Goal: Task Accomplishment & Management: Complete application form

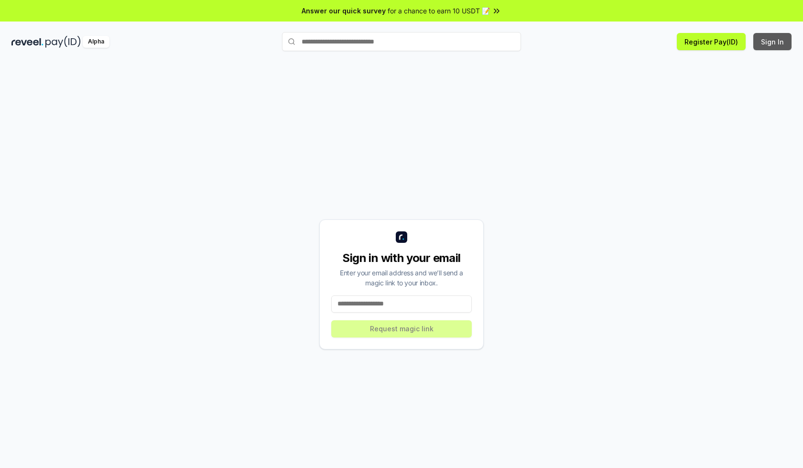
click at [773, 42] on button "Sign In" at bounding box center [772, 41] width 38 height 17
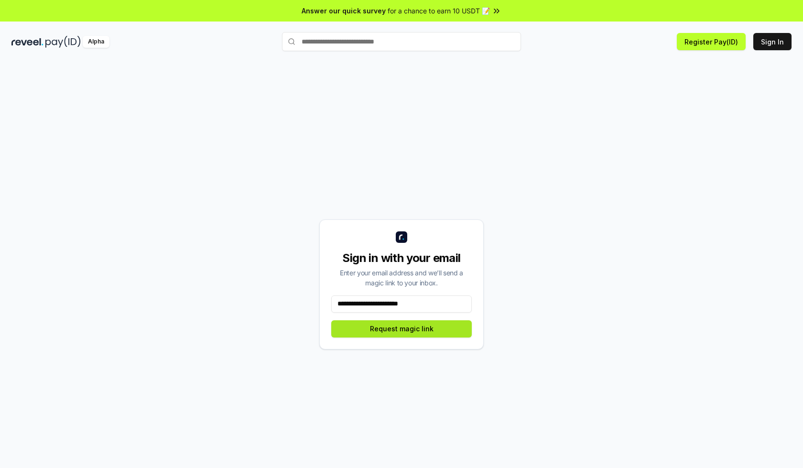
type input "**********"
click at [401, 328] on button "Request magic link" at bounding box center [401, 328] width 140 height 17
